Goal: Transaction & Acquisition: Purchase product/service

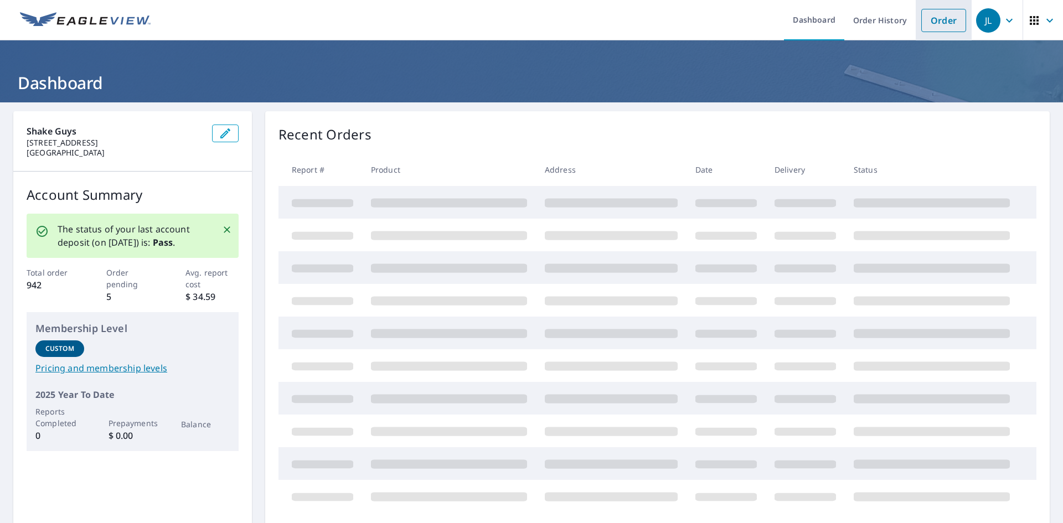
click at [937, 20] on link "Order" at bounding box center [943, 20] width 45 height 23
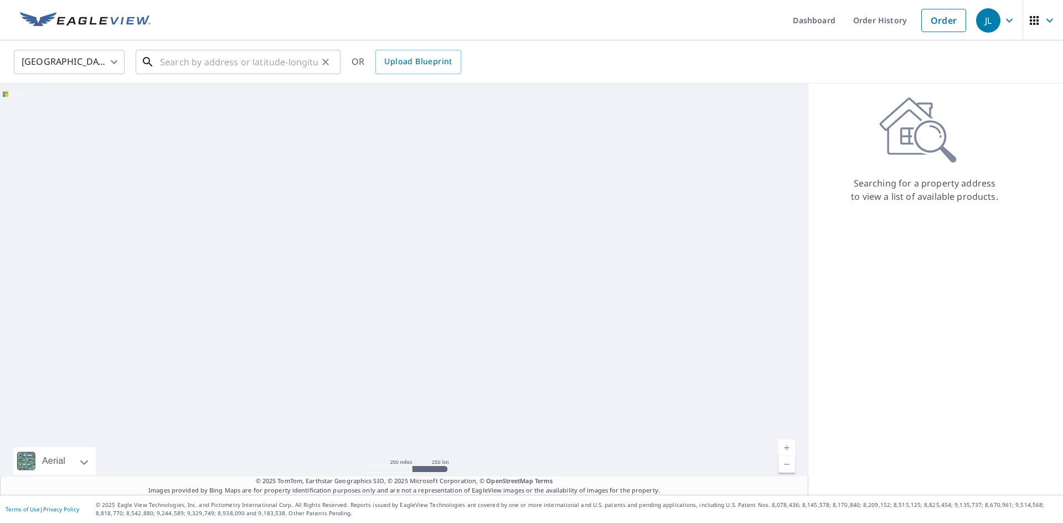
click at [249, 66] on input "text" at bounding box center [239, 62] width 158 height 31
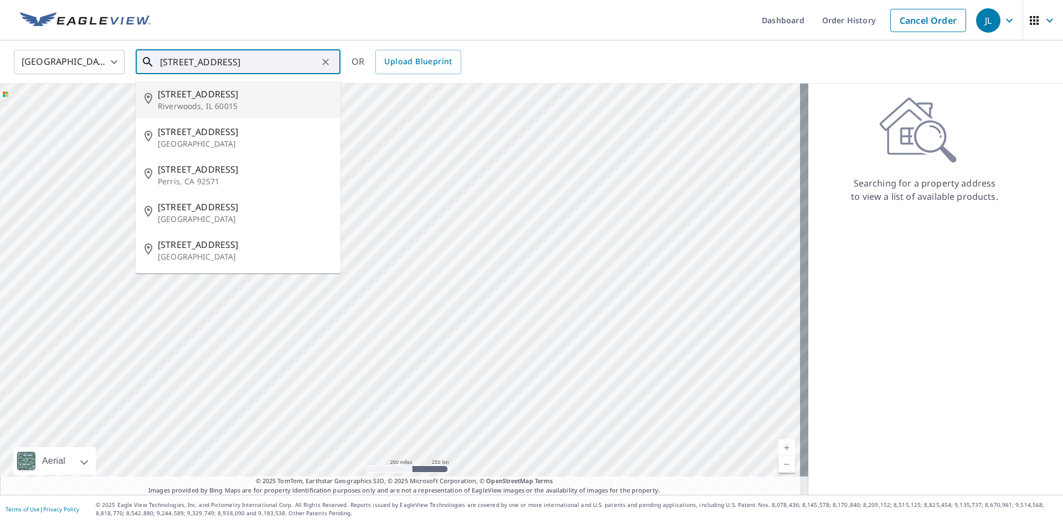
click at [245, 100] on span "[STREET_ADDRESS]" at bounding box center [245, 93] width 174 height 13
type input "[STREET_ADDRESS]"
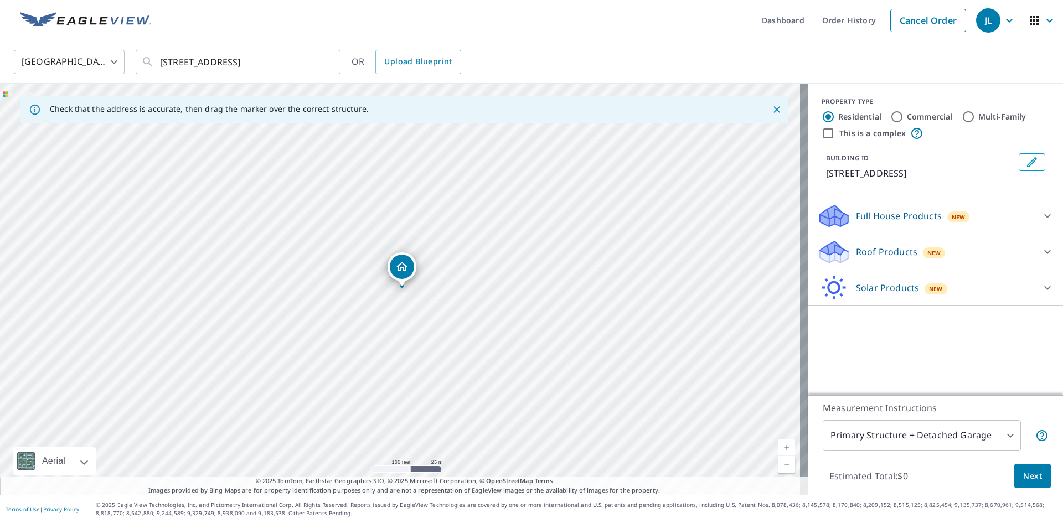
click at [887, 258] on p "Roof Products" at bounding box center [886, 251] width 61 height 13
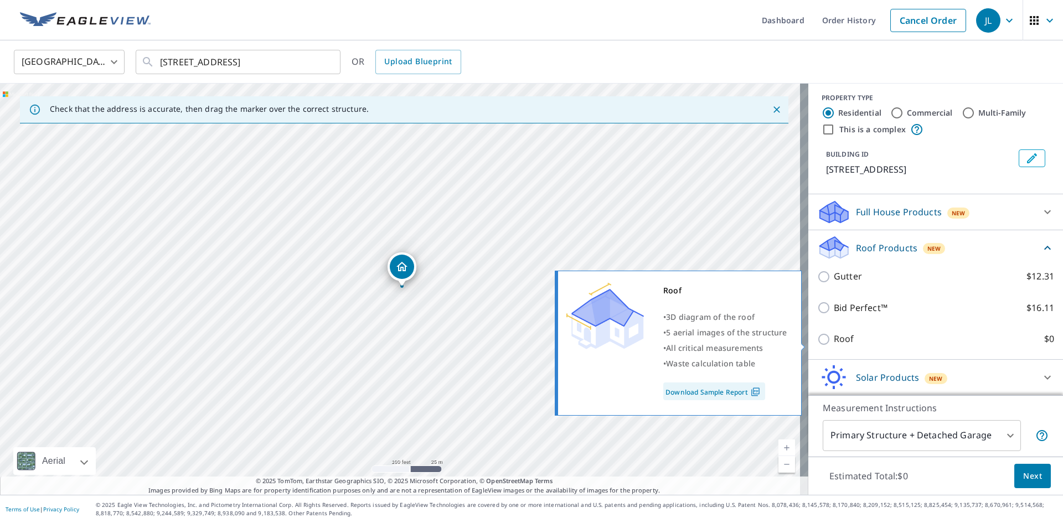
scroll to position [4, 0]
click at [859, 339] on label "Roof $0" at bounding box center [944, 339] width 220 height 14
click at [834, 339] on input "Roof $0" at bounding box center [825, 338] width 17 height 13
checkbox input "true"
type input "3"
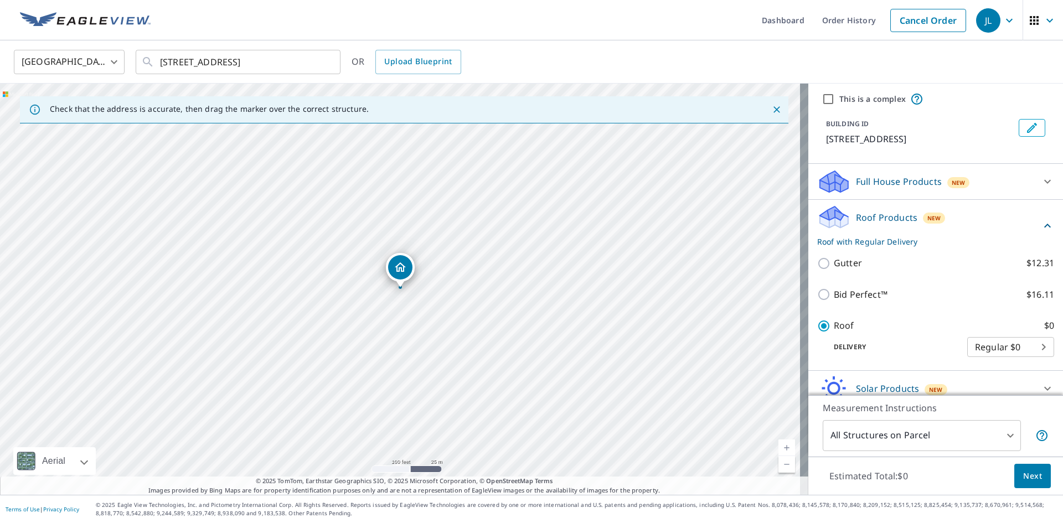
click at [1020, 468] on button "Next" at bounding box center [1032, 476] width 37 height 25
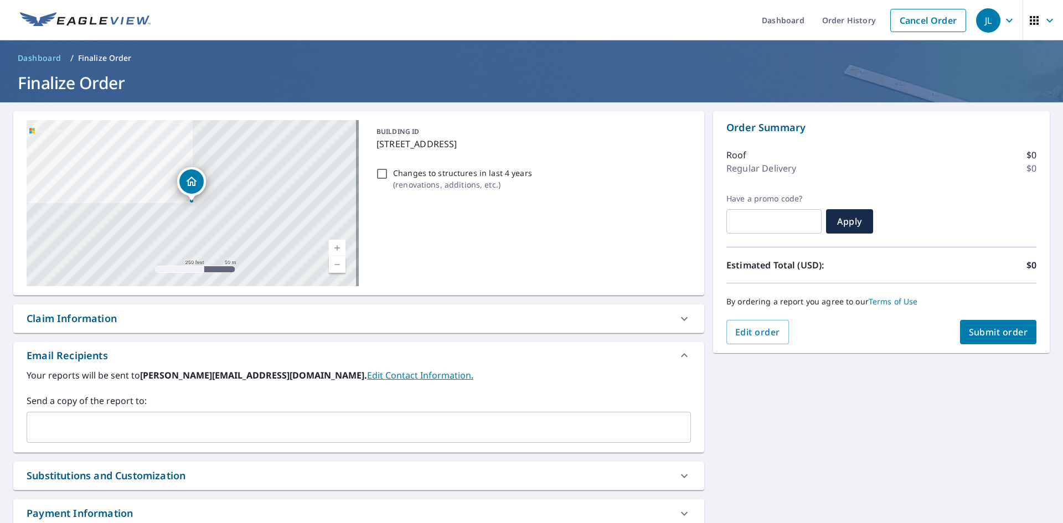
click at [988, 338] on span "Submit order" at bounding box center [998, 332] width 59 height 12
checkbox input "true"
